Goal: Transaction & Acquisition: Purchase product/service

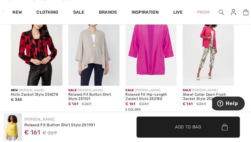
scroll to position [808, 0]
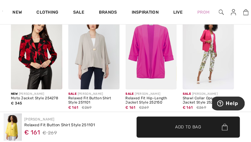
click at [100, 54] on img at bounding box center [93, 51] width 51 height 77
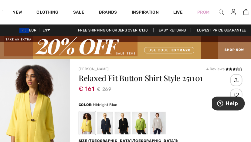
click at [106, 125] on div at bounding box center [105, 123] width 16 height 23
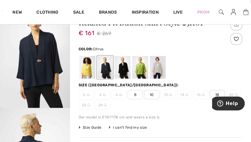
scroll to position [61, 0]
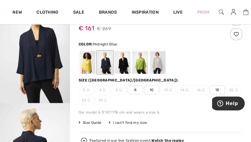
click at [152, 89] on span "10" at bounding box center [151, 90] width 15 height 9
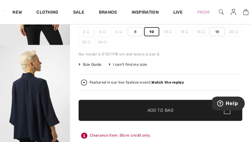
scroll to position [121, 0]
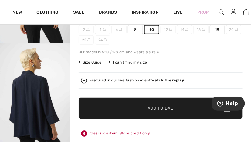
click at [156, 106] on span "Add to Bag" at bounding box center [161, 108] width 26 height 6
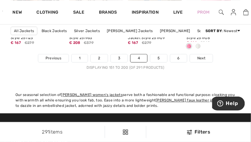
scroll to position [1842, 0]
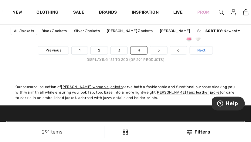
click at [202, 50] on span "Next" at bounding box center [201, 50] width 8 height 5
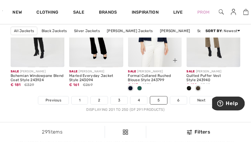
scroll to position [1812, 0]
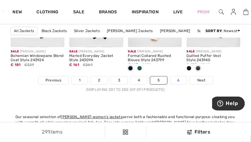
click at [183, 83] on link "6" at bounding box center [178, 81] width 17 height 8
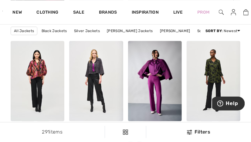
scroll to position [293, 0]
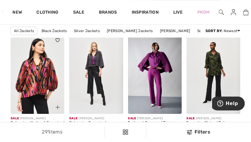
click at [39, 80] on img at bounding box center [38, 74] width 54 height 81
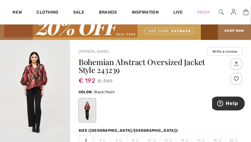
scroll to position [10, 0]
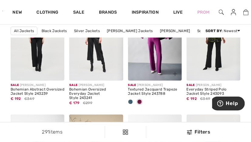
scroll to position [304, 0]
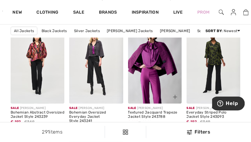
click at [145, 70] on img at bounding box center [155, 63] width 54 height 81
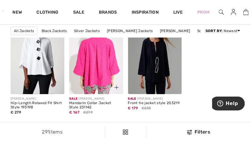
scroll to position [1539, 0]
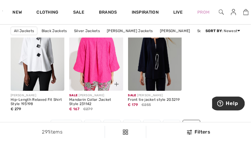
click at [92, 73] on img at bounding box center [96, 50] width 54 height 81
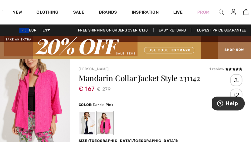
scroll to position [20, 0]
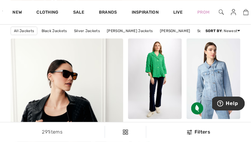
scroll to position [942, 0]
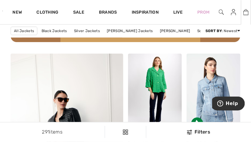
click at [246, 12] on img at bounding box center [246, 12] width 5 height 7
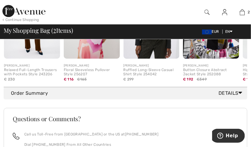
scroll to position [354, 0]
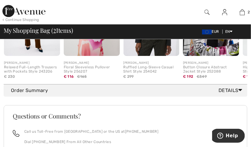
click at [241, 93] on icon at bounding box center [241, 90] width 4 height 6
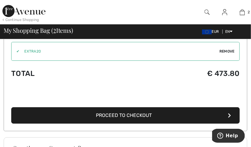
scroll to position [445, 0]
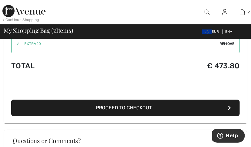
click at [116, 109] on span "Proceed to Checkout" at bounding box center [124, 108] width 56 height 6
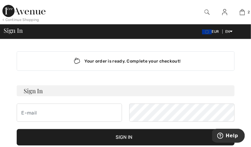
type input "[EMAIL_ADDRESS][DOMAIN_NAME]"
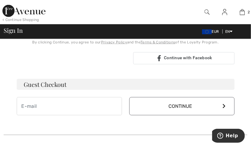
scroll to position [152, 0]
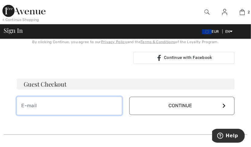
click at [21, 104] on input "email" at bounding box center [69, 106] width 105 height 18
click at [62, 101] on input "Loo" at bounding box center [69, 106] width 105 height 18
type input "[EMAIL_ADDRESS][DOMAIN_NAME]"
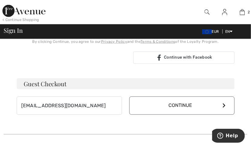
click at [223, 103] on icon at bounding box center [224, 105] width 3 height 5
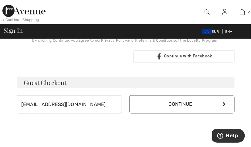
scroll to position [152, 0]
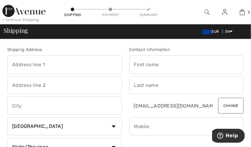
click at [134, 63] on input "text" at bounding box center [186, 64] width 115 height 18
click at [139, 63] on input "L" at bounding box center [186, 64] width 115 height 18
click at [145, 64] on input "L" at bounding box center [186, 64] width 115 height 18
drag, startPoint x: 124, startPoint y: 67, endPoint x: 127, endPoint y: 69, distance: 3.9
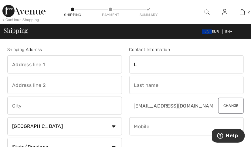
drag, startPoint x: 127, startPoint y: 69, endPoint x: 149, endPoint y: 66, distance: 22.6
click at [149, 66] on input "L" at bounding box center [186, 64] width 115 height 18
type input "LOO"
click at [135, 84] on input "text" at bounding box center [186, 85] width 115 height 18
type input "Secretariaat"
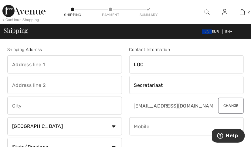
select select "NL"
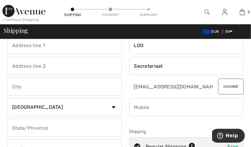
scroll to position [20, 0]
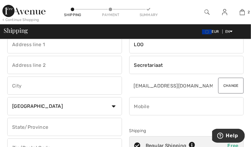
click at [135, 106] on input "phone" at bounding box center [186, 106] width 115 height 18
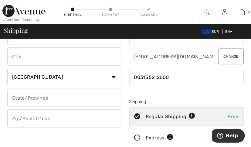
scroll to position [50, 0]
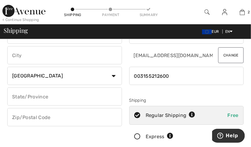
type input "003155212600"
click at [112, 74] on select "Country Canada United States Afghanistan Aland Islands Albania Algeria American…" at bounding box center [64, 76] width 115 height 18
click at [79, 76] on select "Country Canada United States Afghanistan Aland Islands Albania Algeria American…" at bounding box center [64, 76] width 115 height 18
click at [26, 54] on input "text" at bounding box center [64, 55] width 115 height 18
type input "Apeldoorn"
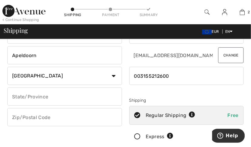
click at [13, 95] on input "text" at bounding box center [64, 96] width 115 height 18
click at [12, 116] on input "text" at bounding box center [64, 117] width 115 height 18
type input "7315HJ"
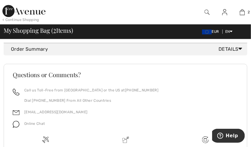
scroll to position [394, 0]
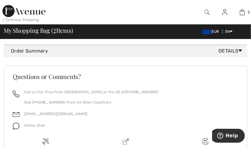
click at [241, 54] on icon at bounding box center [241, 50] width 4 height 6
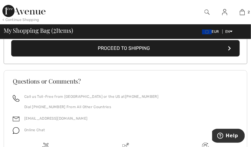
scroll to position [505, 0]
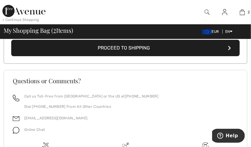
click at [229, 49] on button "Proceed to Shipping" at bounding box center [125, 48] width 229 height 16
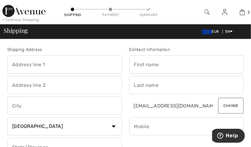
click at [12, 64] on input "text" at bounding box center [64, 64] width 115 height 18
drag, startPoint x: 12, startPoint y: 63, endPoint x: 18, endPoint y: 63, distance: 5.8
click at [13, 63] on input "text" at bounding box center [64, 64] width 115 height 18
type input "[STREET_ADDRESS]"
type input "aPELDOORM"
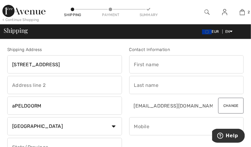
type input "7315HJ"
type input "22"
click at [11, 105] on input "aPELDOORM" at bounding box center [64, 106] width 115 height 18
click at [41, 105] on input "AAPELDOORM" at bounding box center [64, 106] width 115 height 18
click at [16, 105] on input "AAPELDOORN" at bounding box center [64, 106] width 115 height 18
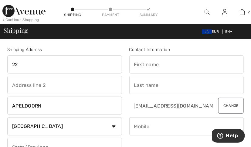
type input "APELDOORN"
click at [12, 63] on input "22" at bounding box center [64, 64] width 115 height 18
click at [54, 64] on input "Tuinmanslaan 22" at bounding box center [64, 64] width 115 height 18
click at [52, 63] on input "Tuinmanslaan 22" at bounding box center [64, 64] width 115 height 18
click at [54, 66] on input "Tuinmanslaan 22" at bounding box center [64, 64] width 115 height 18
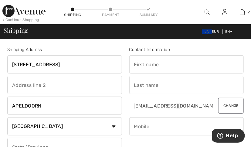
type input "Tuinmanslaan 22a"
click at [66, 126] on select "Country Canada United States Afghanistan Aland Islands Albania Algeria American…" at bounding box center [64, 126] width 115 height 18
click at [7, 117] on select "Country Canada United States Afghanistan Aland Islands Albania Algeria American…" at bounding box center [64, 126] width 115 height 18
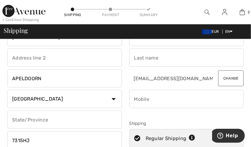
scroll to position [40, 0]
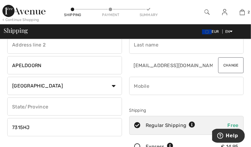
click at [12, 106] on input "text" at bounding box center [64, 106] width 115 height 18
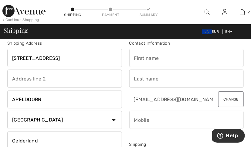
scroll to position [0, 0]
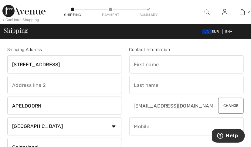
type input "Gelderland"
click at [134, 64] on input "text" at bounding box center [186, 64] width 115 height 18
type input "LOO"
drag, startPoint x: 135, startPoint y: 84, endPoint x: 143, endPoint y: 84, distance: 7.6
click at [136, 84] on input "text" at bounding box center [186, 85] width 115 height 18
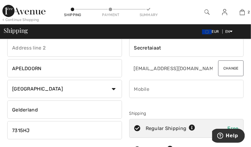
scroll to position [40, 0]
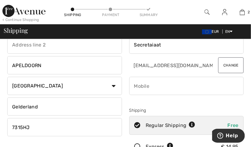
type input "Secretaiaat"
click at [134, 85] on input "phone" at bounding box center [186, 86] width 115 height 18
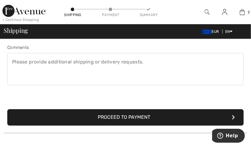
scroll to position [162, 0]
type input "0031623731731"
click at [103, 115] on button "Proceed to Payment" at bounding box center [125, 117] width 237 height 16
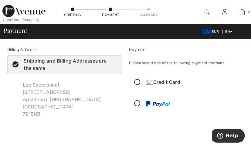
click at [137, 82] on icon at bounding box center [138, 82] width 16 height 6
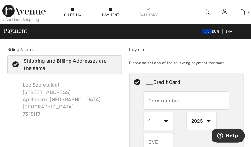
click at [148, 99] on input "text" at bounding box center [187, 100] width 86 height 18
type input "4563532001394132"
click at [166, 120] on select "1 2 3 4 5 6 7 8 9 10 11 12" at bounding box center [159, 121] width 30 height 18
select select "4"
click at [144, 112] on select "1 2 3 4 5 6 7 8 9 10 11 12" at bounding box center [159, 121] width 30 height 18
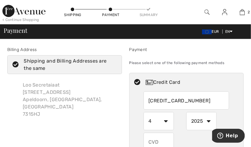
click at [208, 120] on select "2025 2026 2027 2028 2029 2030 2031 2032 2033 2034 2035" at bounding box center [201, 121] width 30 height 18
select select "2029"
click at [186, 112] on select "2025 2026 2027 2028 2029 2030 2031 2032 2033 2034 2035" at bounding box center [201, 121] width 30 height 18
click at [147, 140] on input "text" at bounding box center [159, 142] width 30 height 18
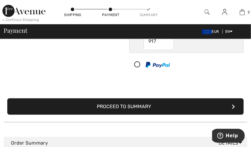
scroll to position [101, 0]
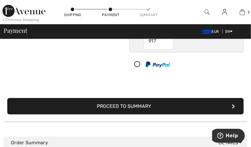
type input "917"
click at [133, 104] on button "Proceed to Summary" at bounding box center [125, 106] width 237 height 16
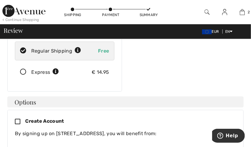
scroll to position [101, 0]
click at [17, 119] on icon at bounding box center [20, 122] width 10 height 6
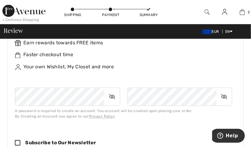
scroll to position [213, 0]
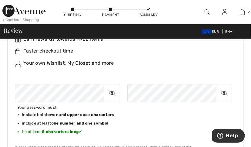
click at [111, 86] on icon at bounding box center [111, 93] width 15 height 14
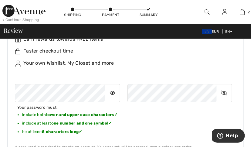
click at [223, 86] on icon at bounding box center [224, 93] width 15 height 14
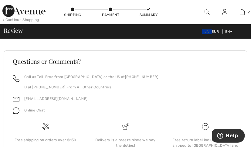
scroll to position [636, 0]
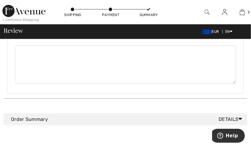
scroll to position [514, 0]
click at [240, 116] on icon at bounding box center [241, 119] width 4 height 6
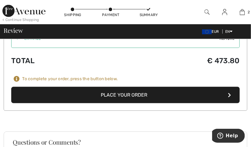
scroll to position [626, 0]
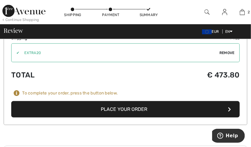
click at [99, 101] on button "Place Your Order" at bounding box center [125, 109] width 229 height 16
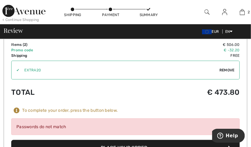
scroll to position [648, 0]
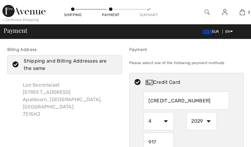
select select "4"
select select "2029"
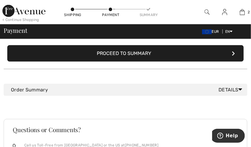
scroll to position [152, 0]
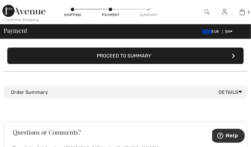
click at [98, 55] on button "Proceed to Summary" at bounding box center [125, 56] width 237 height 16
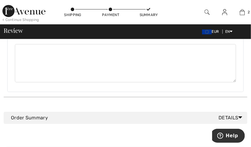
scroll to position [441, 0]
click at [240, 116] on icon at bounding box center [241, 119] width 4 height 6
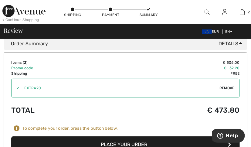
scroll to position [522, 0]
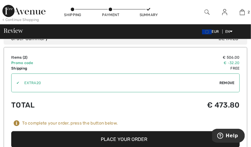
click at [124, 131] on button "Place Your Order" at bounding box center [125, 139] width 229 height 16
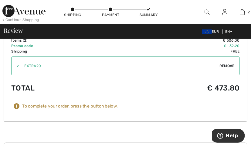
scroll to position [550, 0]
